Goal: Transaction & Acquisition: Obtain resource

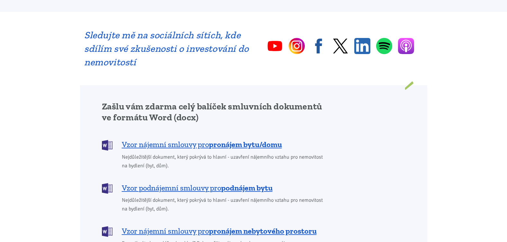
scroll to position [450, 0]
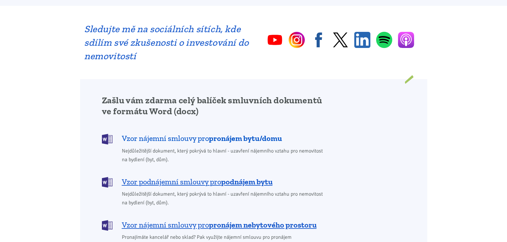
click at [219, 133] on b "pronájem bytu/domu" at bounding box center [245, 137] width 73 height 9
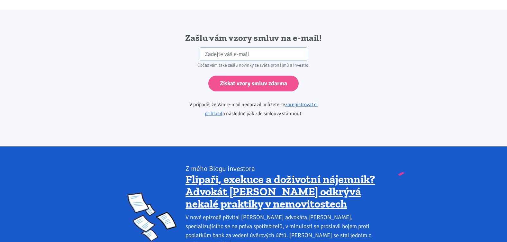
scroll to position [1074, 0]
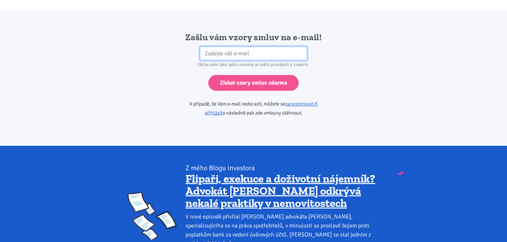
click at [204, 47] on input "email" at bounding box center [253, 54] width 107 height 14
type input "[PERSON_NAME][EMAIL_ADDRESS][DOMAIN_NAME]"
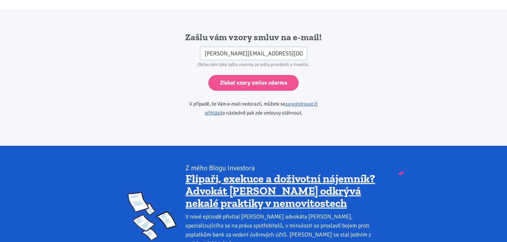
drag, startPoint x: 505, startPoint y: 174, endPoint x: 503, endPoint y: 111, distance: 62.4
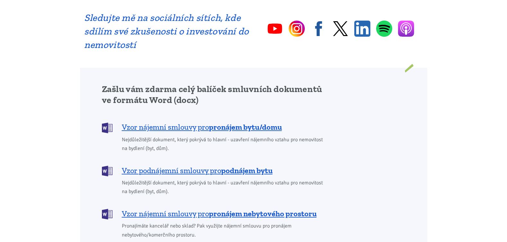
scroll to position [450, 0]
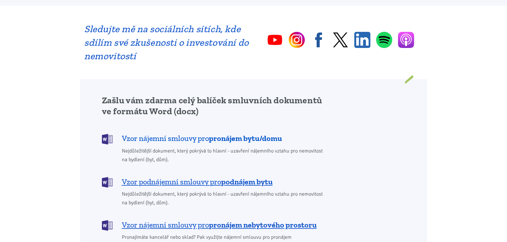
click at [106, 134] on img at bounding box center [107, 139] width 11 height 11
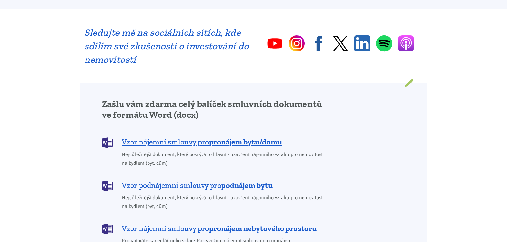
scroll to position [450, 0]
